Goal: Check status: Check status

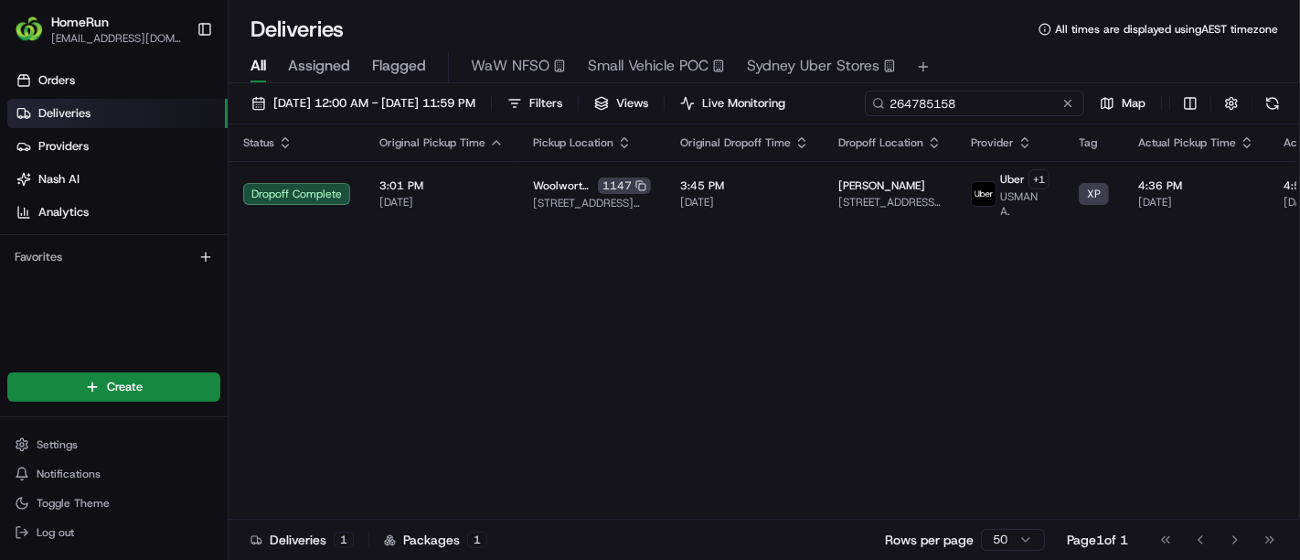
click at [1007, 103] on div "[DATE] 12:00 AM - [DATE] 11:59 PM Filters Views Live Monitoring 264785158 Map" at bounding box center [765, 108] width 1072 height 34
paste input "5699756"
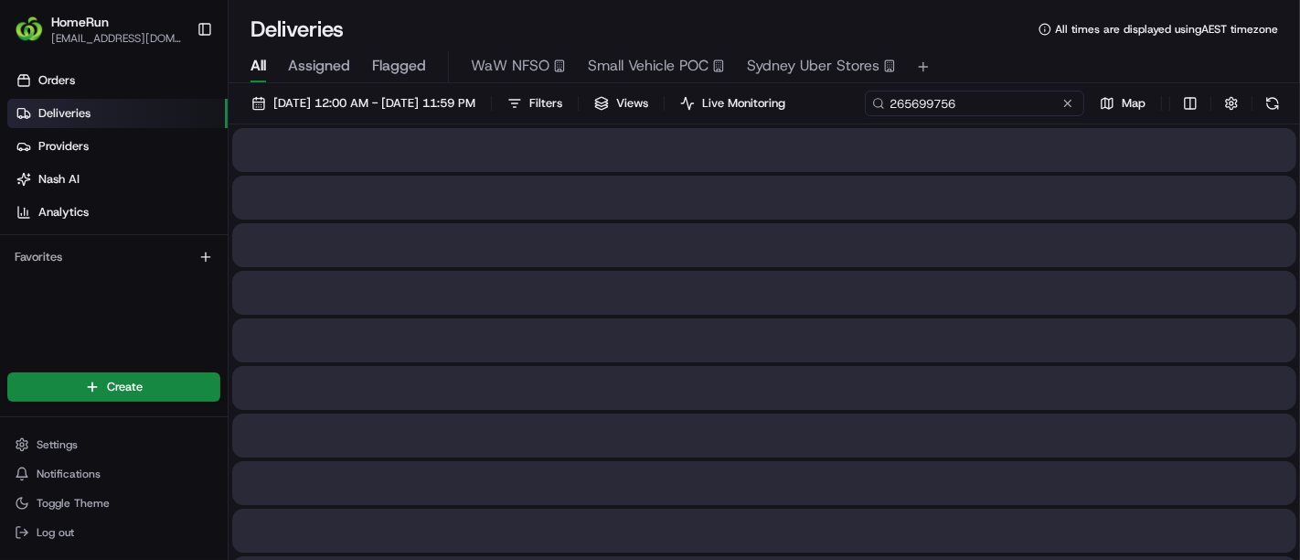
type input "265699756"
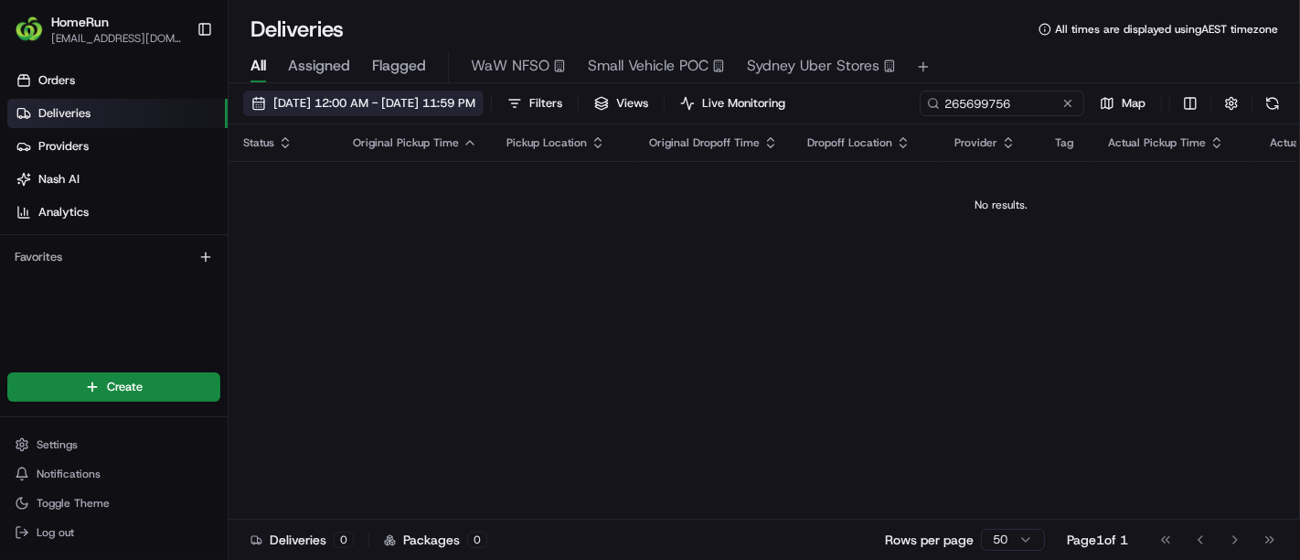
click at [384, 106] on span "[DATE] 12:00 AM - [DATE] 11:59 PM" at bounding box center [374, 103] width 202 height 16
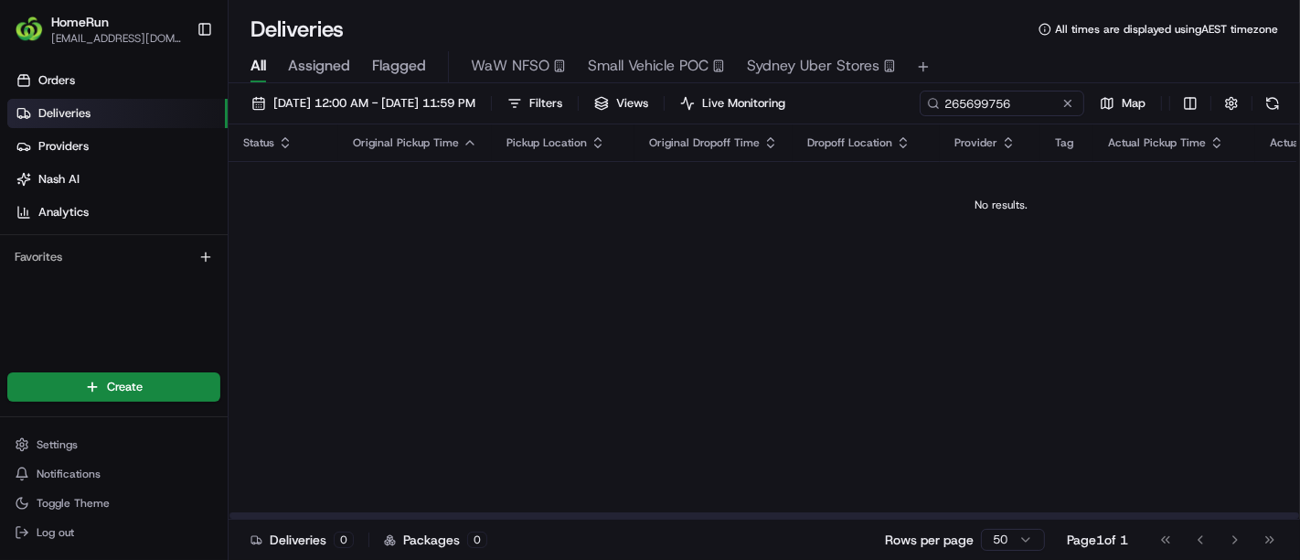
click at [884, 284] on div "Status Original Pickup Time Pickup Location Original Dropoff Time Dropoff Locat…" at bounding box center [1001, 321] width 1545 height 395
